Goal: Task Accomplishment & Management: Manage account settings

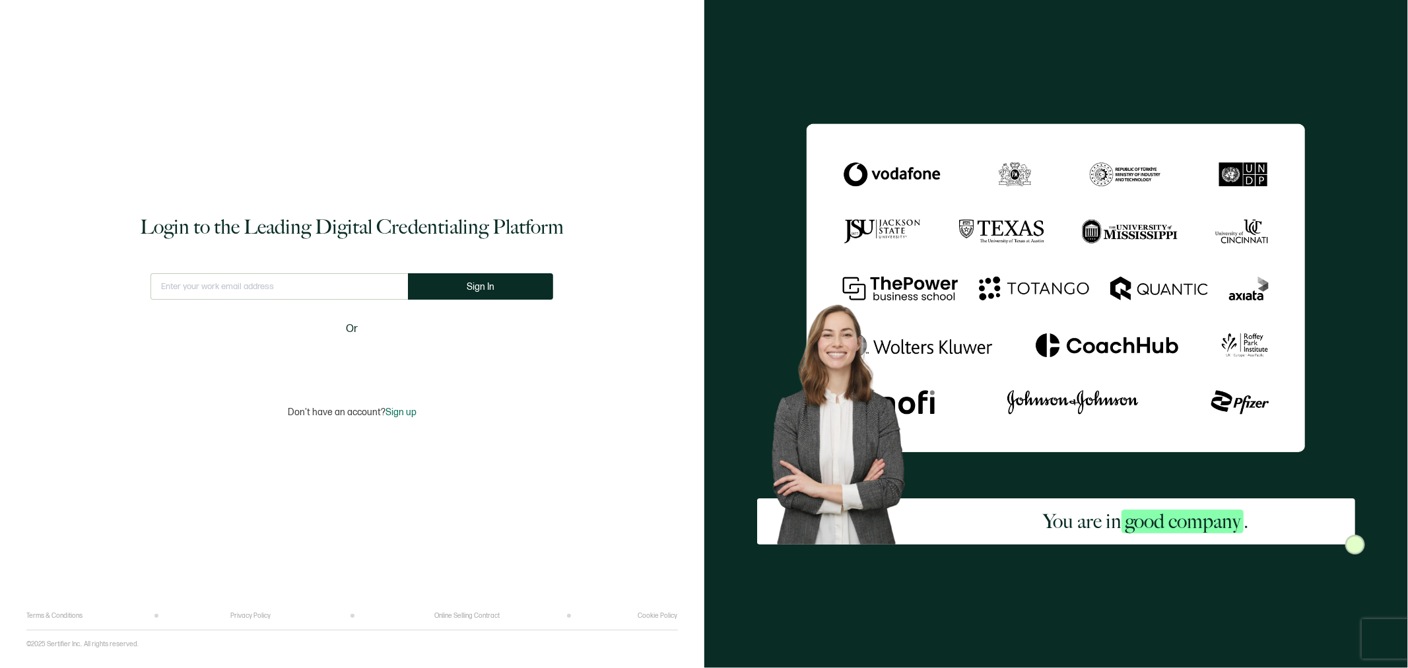
click at [341, 288] on input "text" at bounding box center [279, 286] width 257 height 26
type input "[EMAIL_ADDRESS][DOMAIN_NAME]"
click at [479, 287] on span "Sign In" at bounding box center [481, 287] width 28 height 10
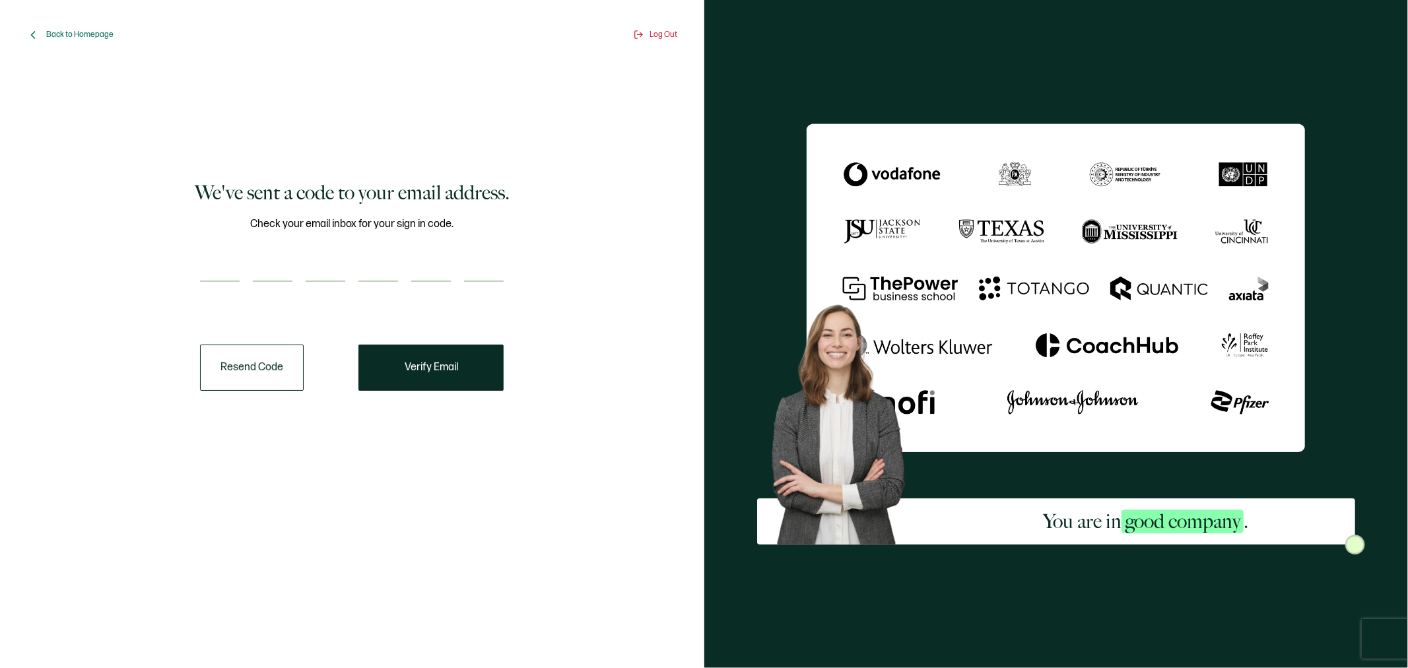
click at [209, 271] on input "number" at bounding box center [220, 268] width 40 height 26
type input "1"
type input "4"
type input "1"
type input "3"
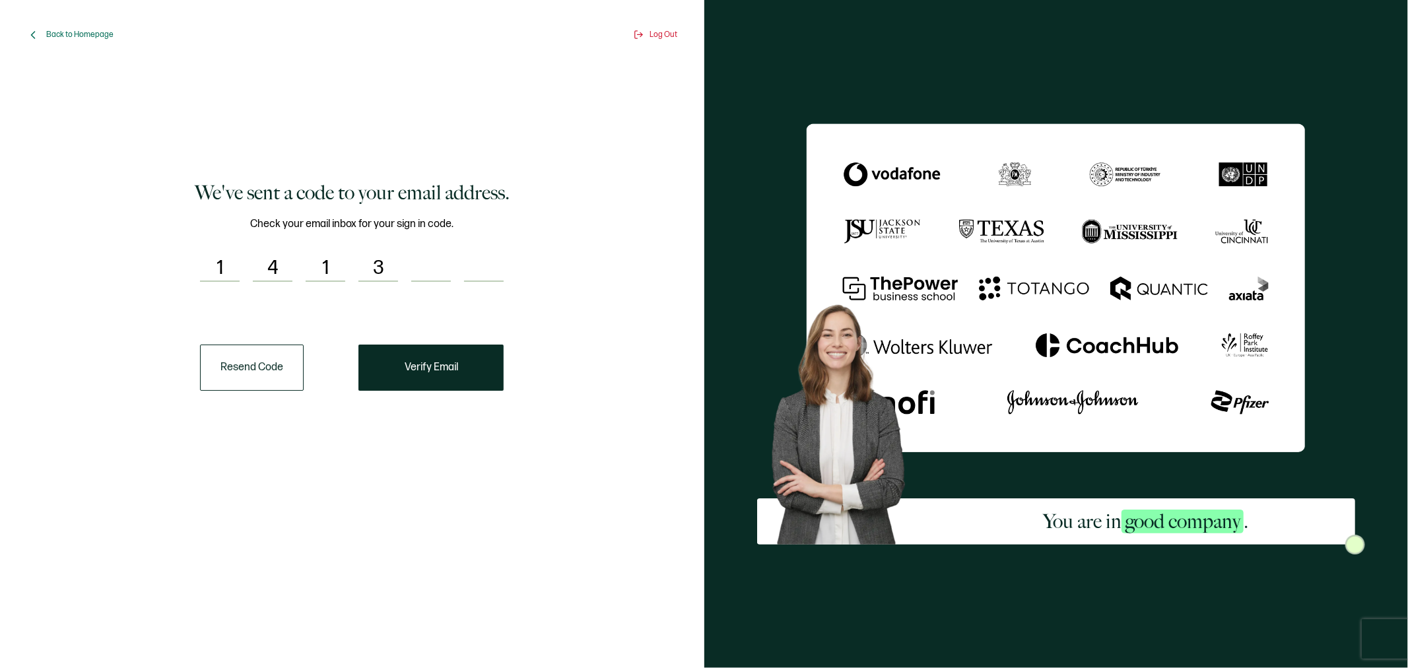
type input "2"
type input "7"
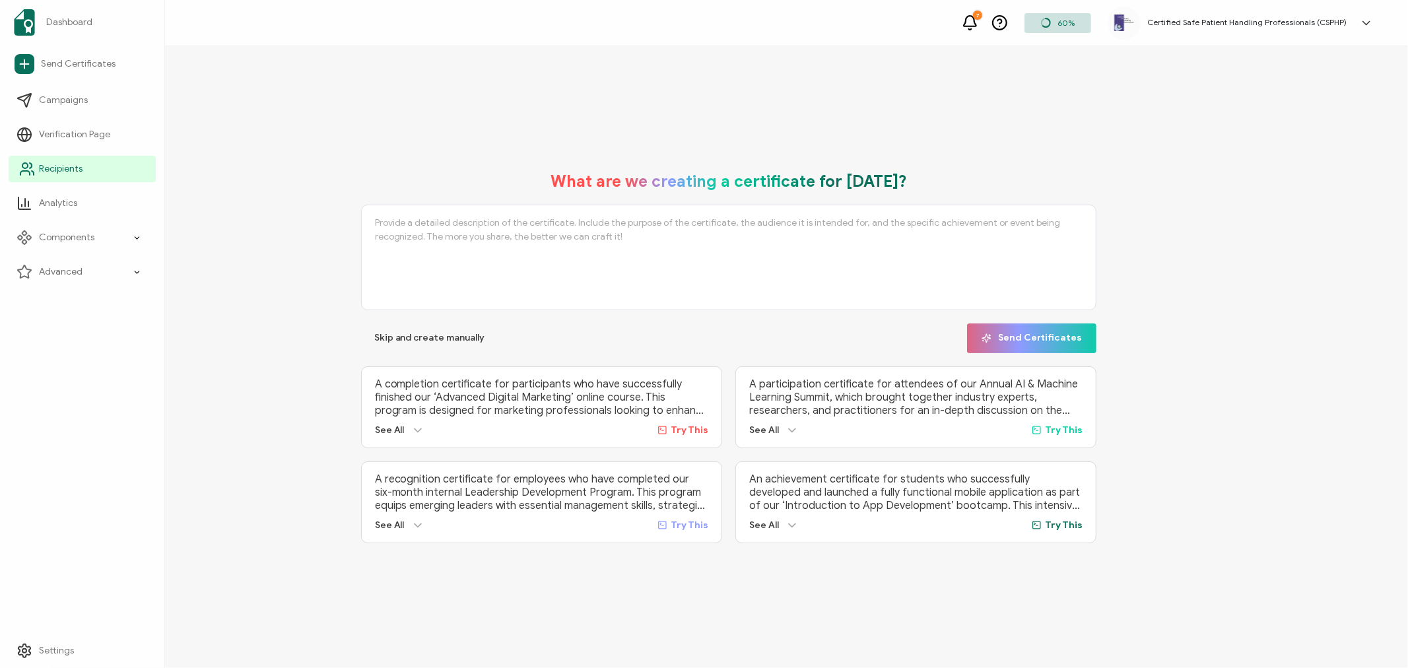
click at [40, 166] on span "Recipients" at bounding box center [61, 168] width 44 height 13
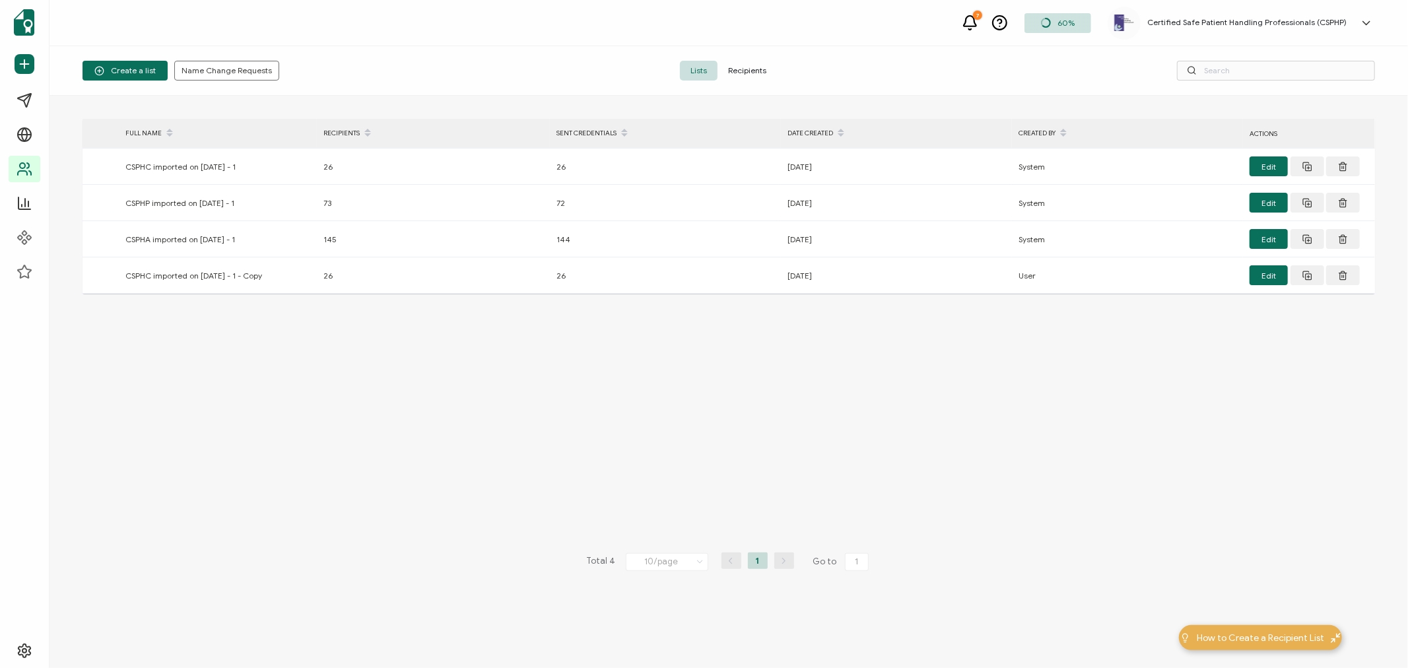
click at [762, 73] on span "Recipients" at bounding box center [747, 71] width 59 height 20
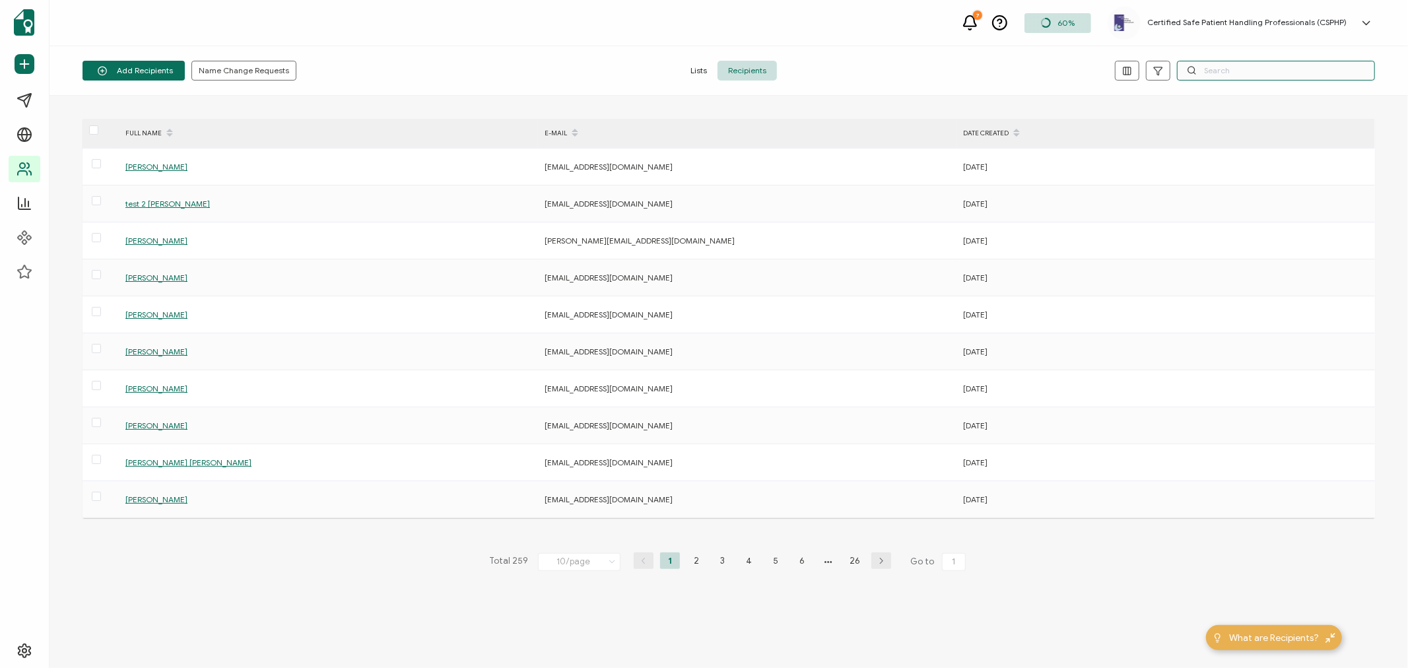
click at [1248, 71] on input "text" at bounding box center [1276, 71] width 198 height 20
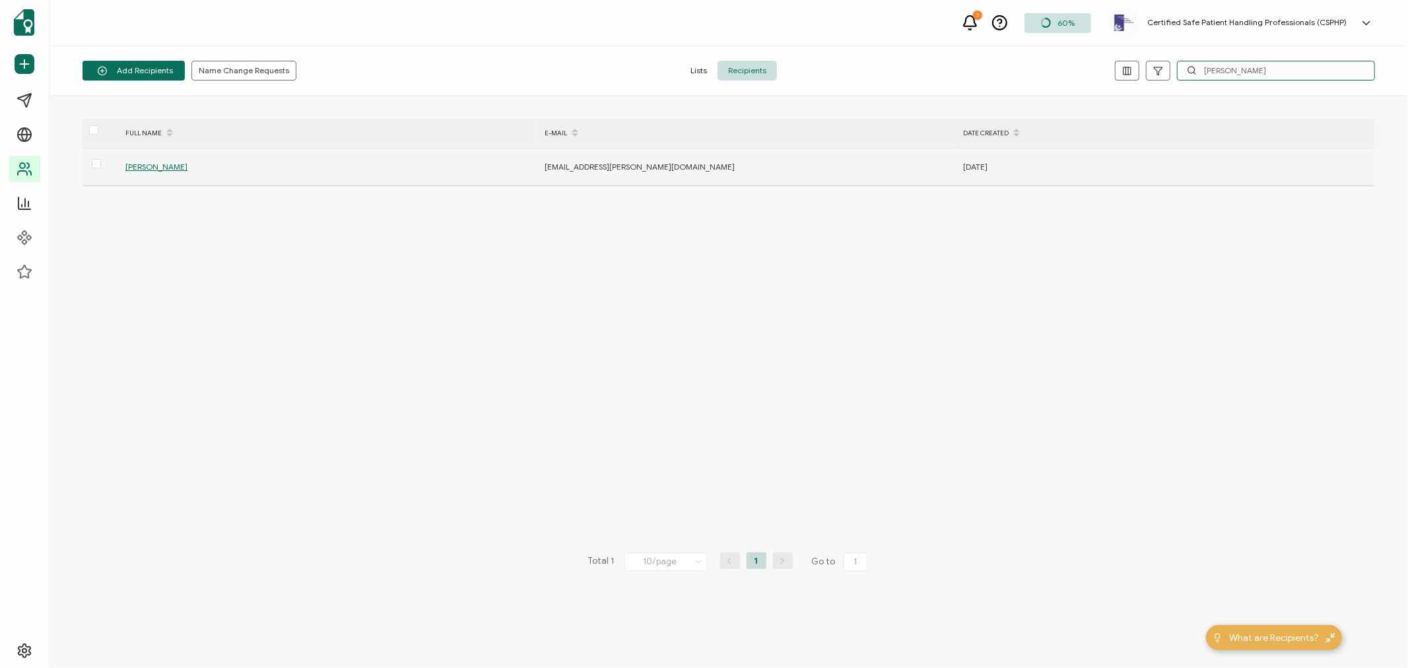
type input "[PERSON_NAME]"
click at [161, 163] on span "[PERSON_NAME]" at bounding box center [156, 167] width 62 height 10
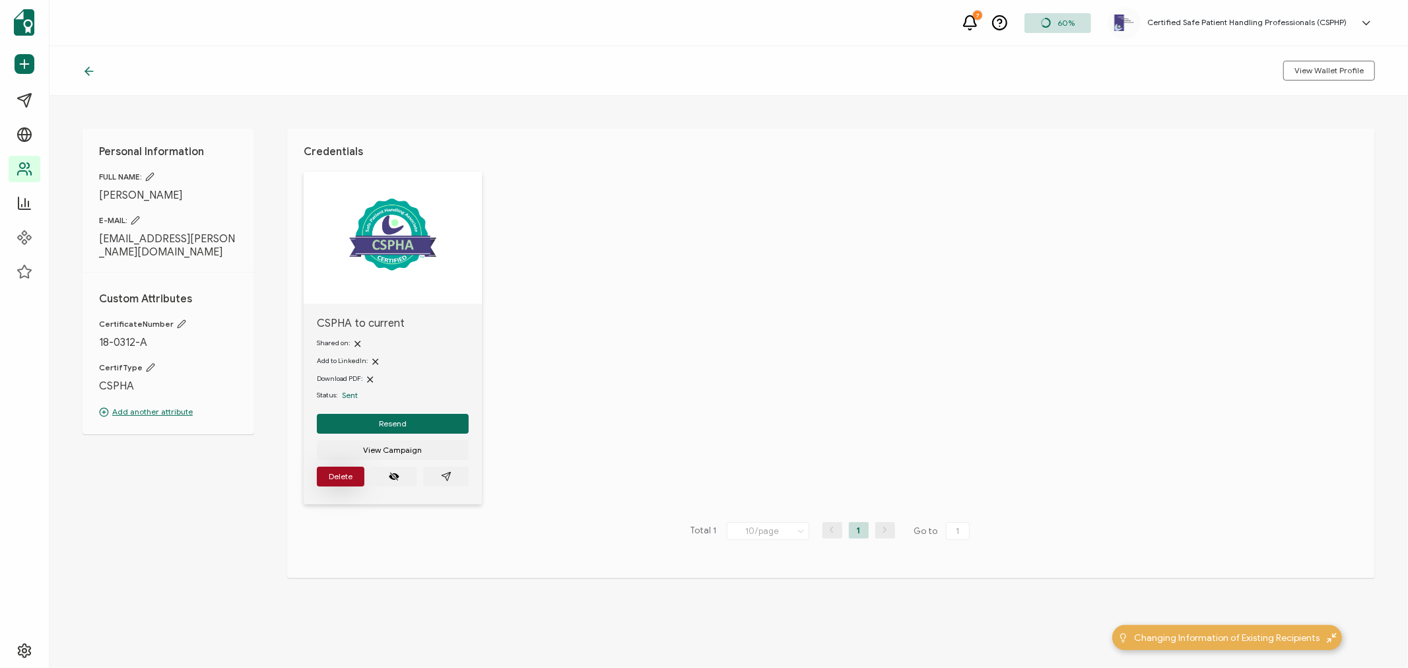
click at [350, 473] on span "Delete" at bounding box center [341, 477] width 24 height 8
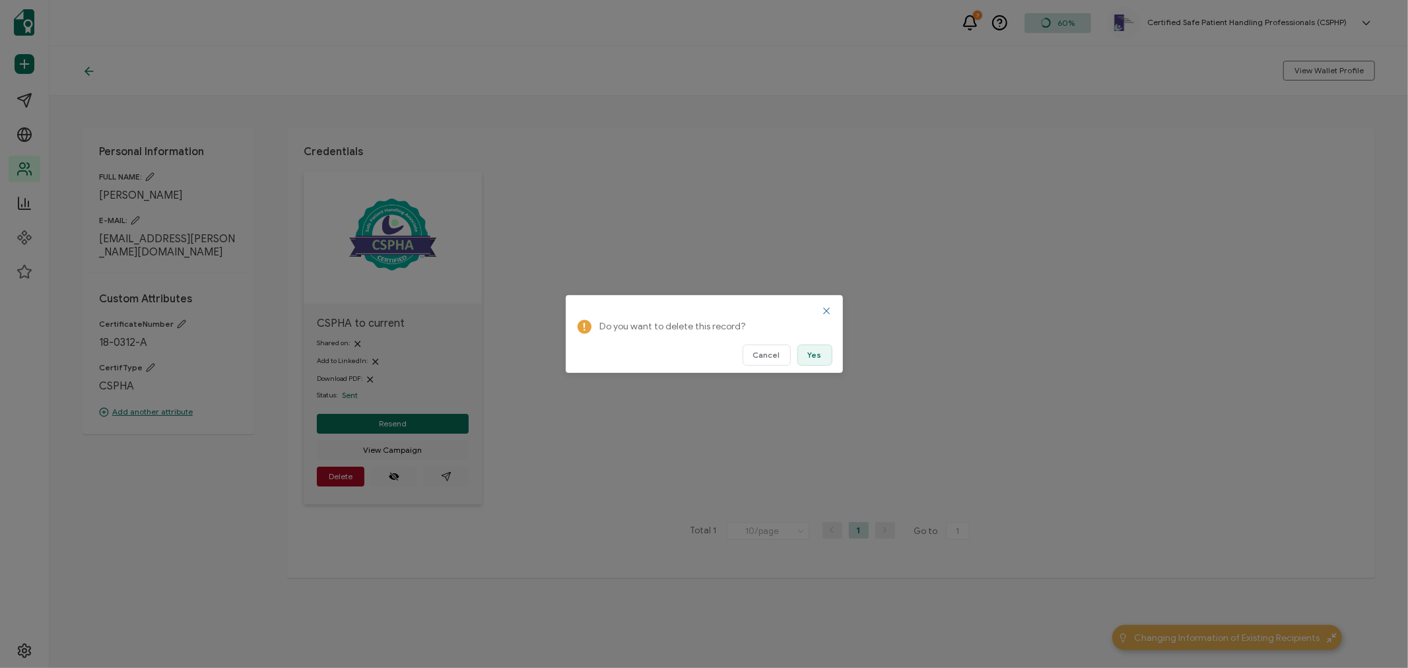
click at [808, 353] on span "Yes" at bounding box center [815, 355] width 14 height 8
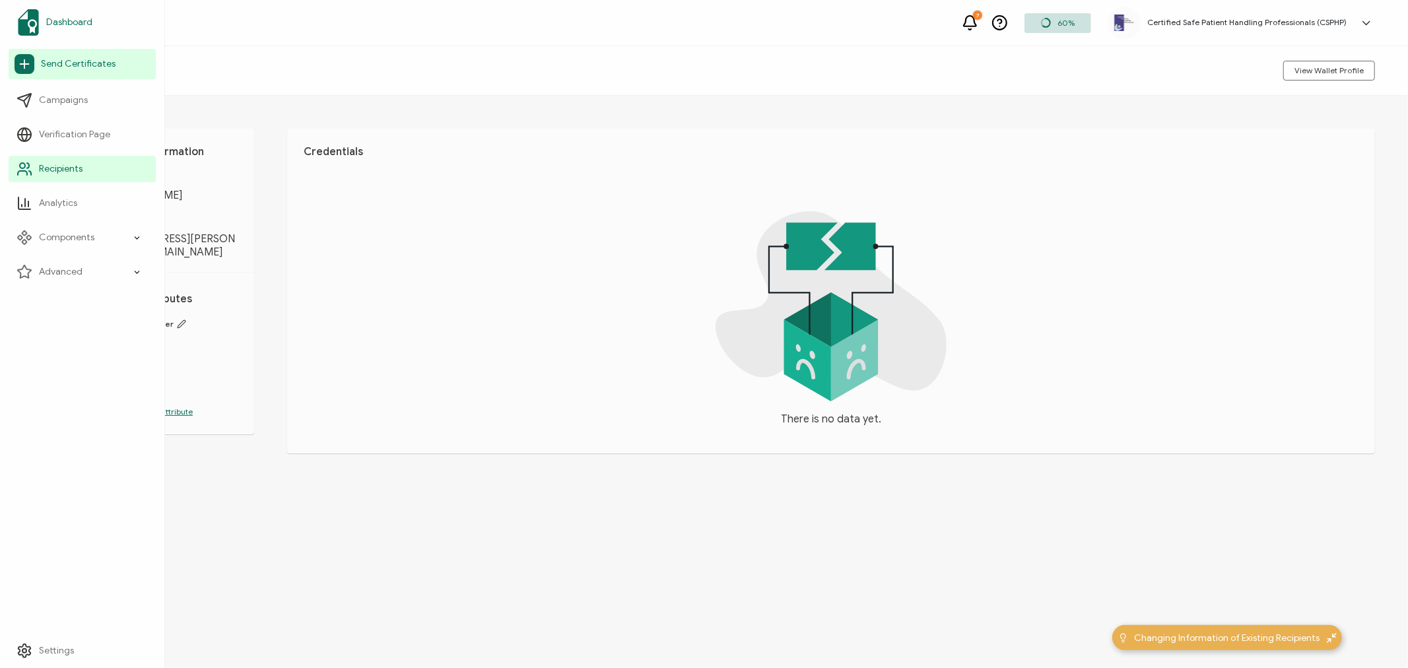
click at [81, 23] on span "Dashboard" at bounding box center [69, 22] width 46 height 13
